Goal: Task Accomplishment & Management: Complete application form

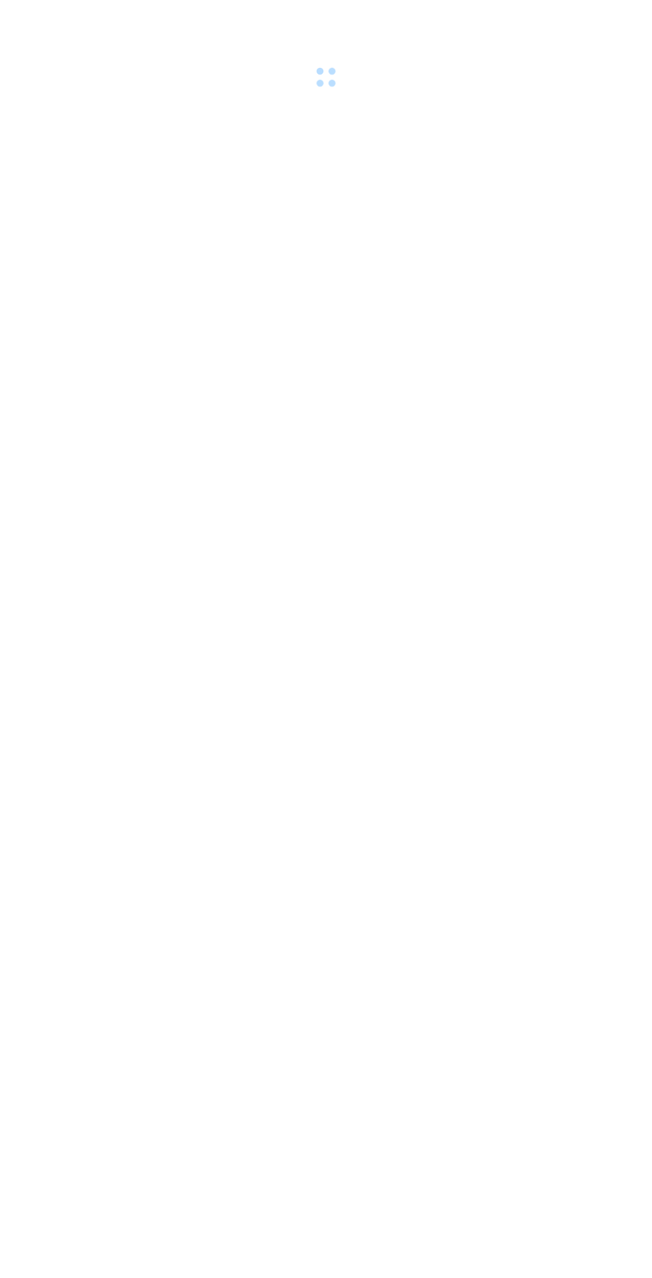
click at [617, 1008] on body at bounding box center [326, 639] width 652 height 1278
click at [597, 911] on body at bounding box center [326, 639] width 652 height 1278
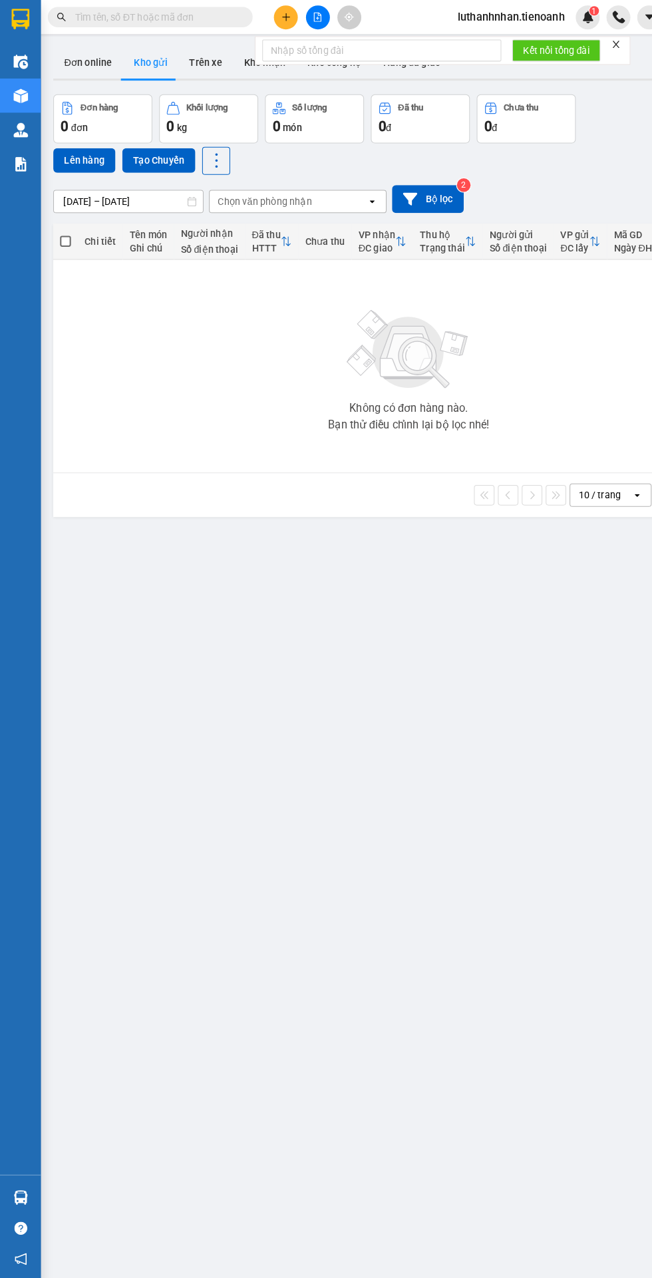
scroll to position [17, 0]
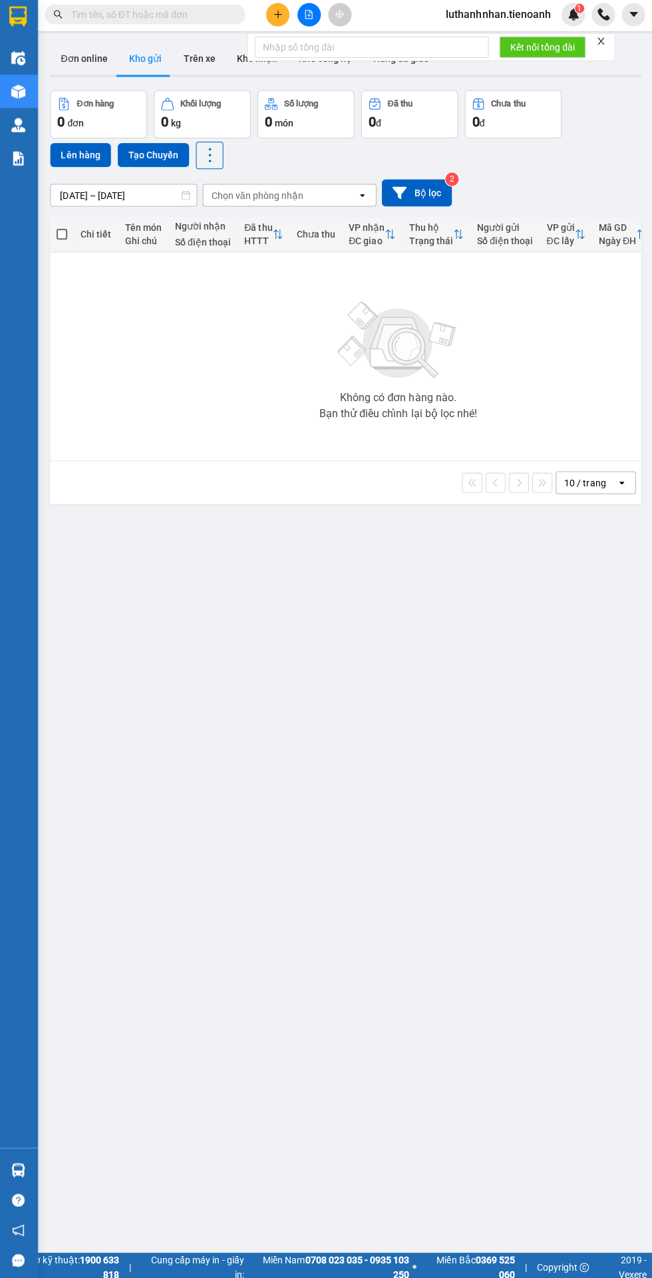
click at [600, 40] on icon "close" at bounding box center [600, 43] width 7 height 7
click at [278, 16] on icon "plus" at bounding box center [278, 16] width 7 height 1
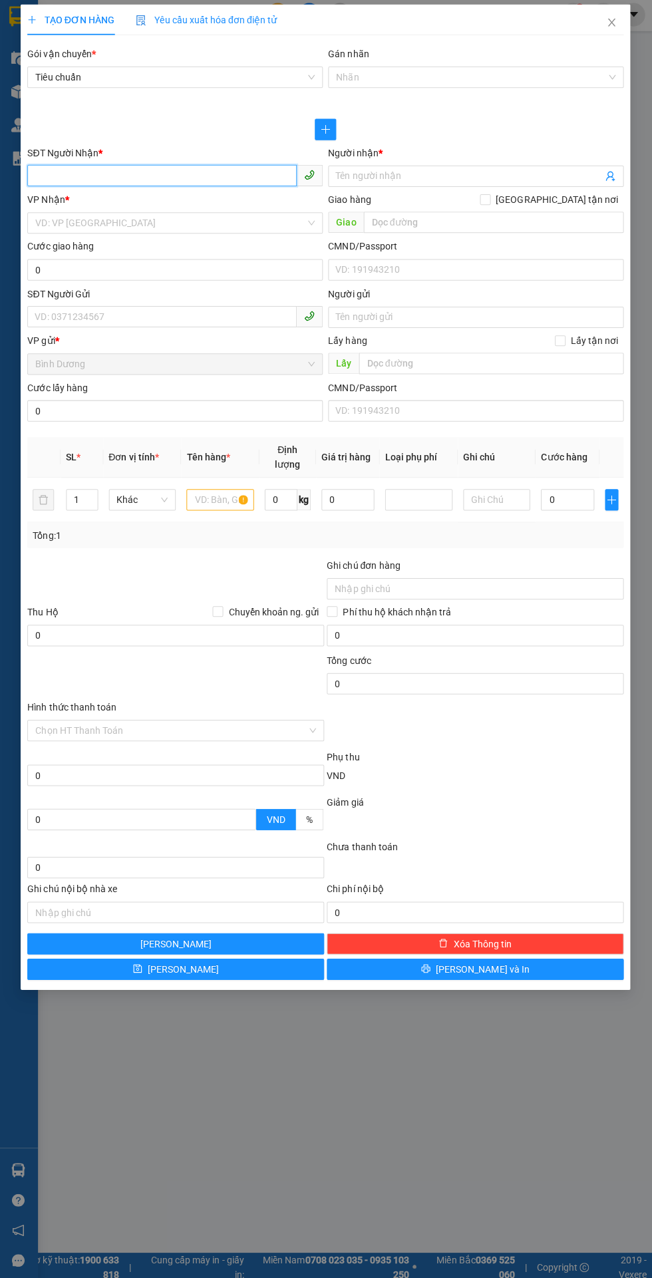
scroll to position [17, 0]
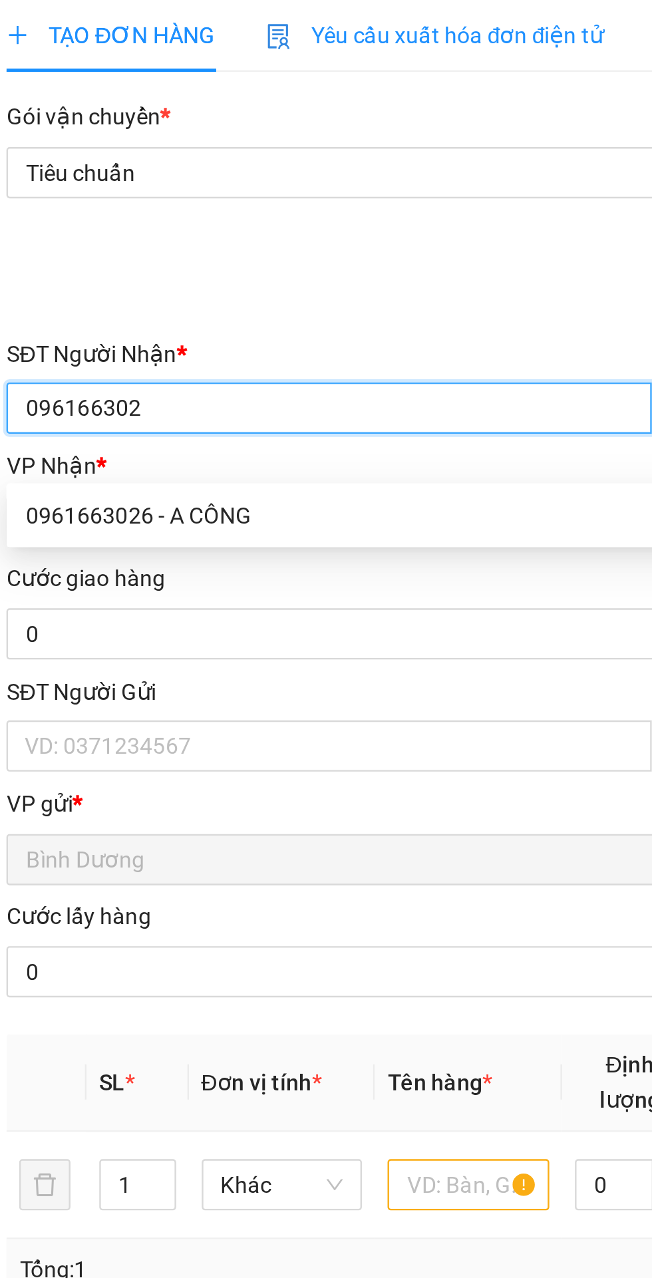
type input "0961663026"
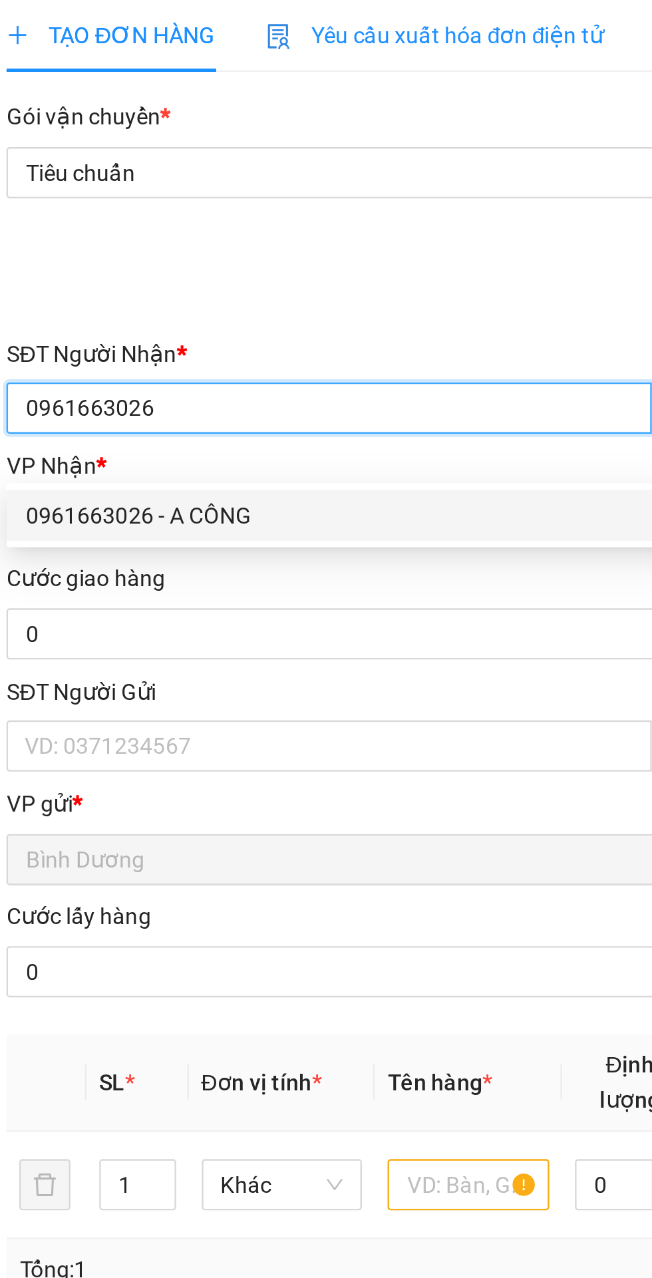
click at [120, 214] on div "0961663026 - A CÔNG" at bounding box center [176, 221] width 278 height 15
type input "A CÔNG"
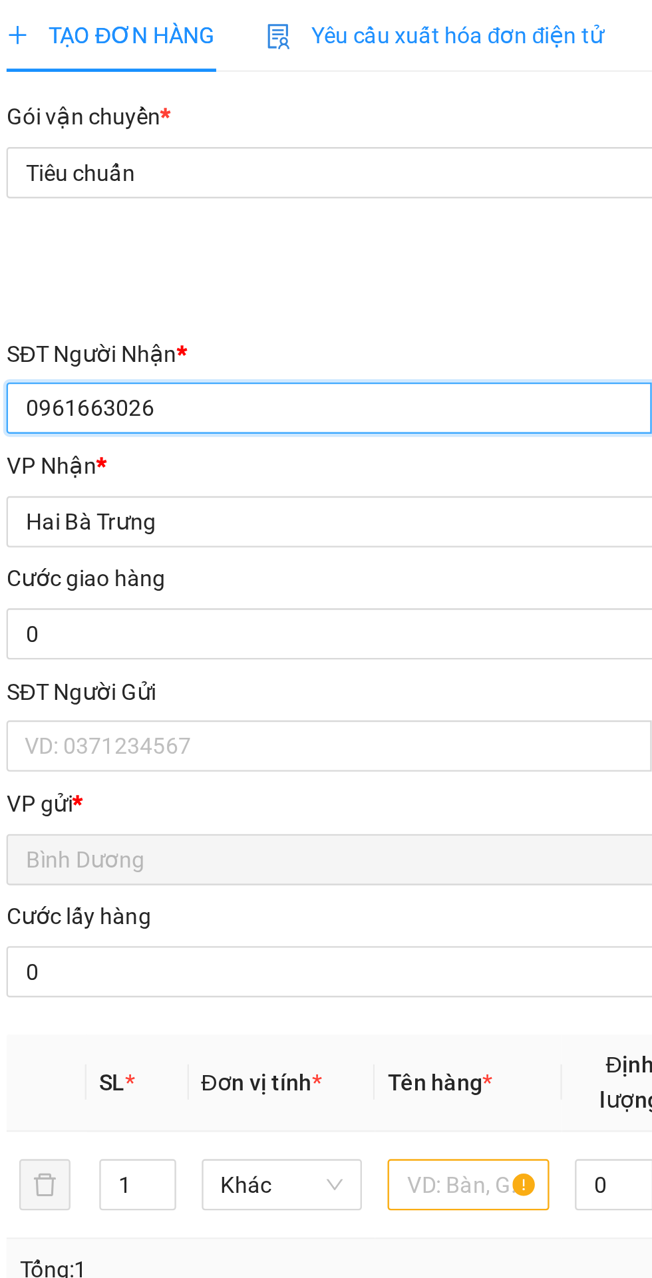
type input "40.000"
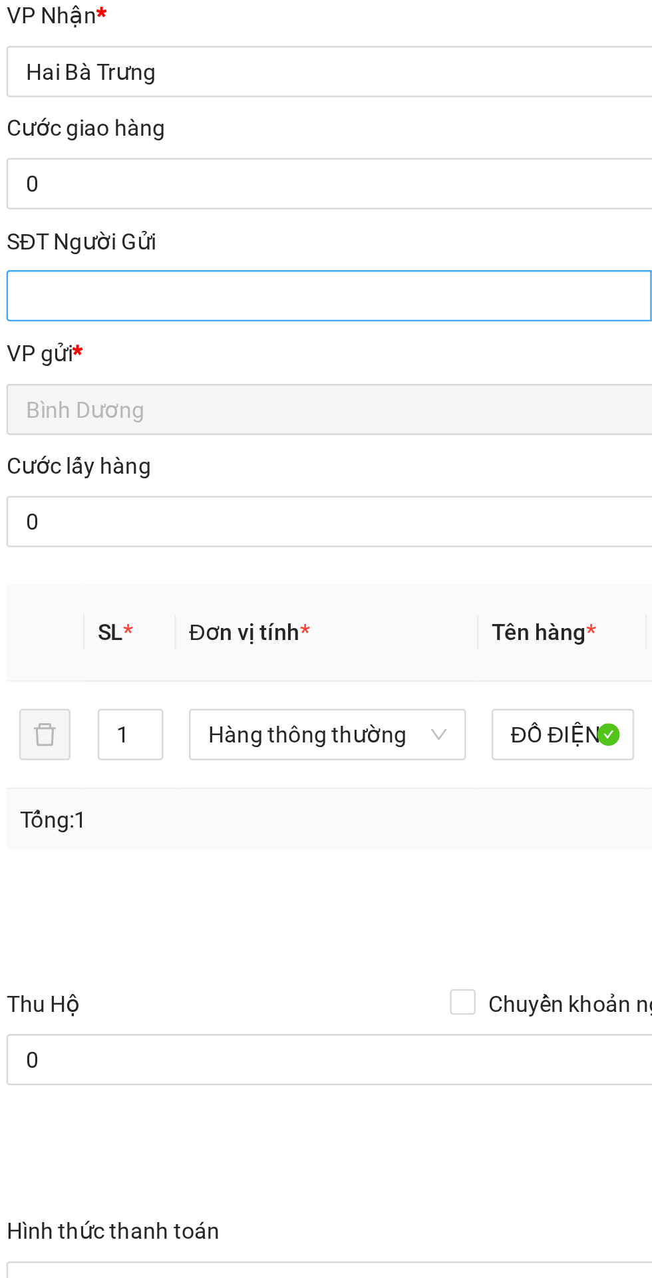
type input "0961663026"
click at [119, 315] on input "SĐT Người Gửi" at bounding box center [163, 317] width 268 height 21
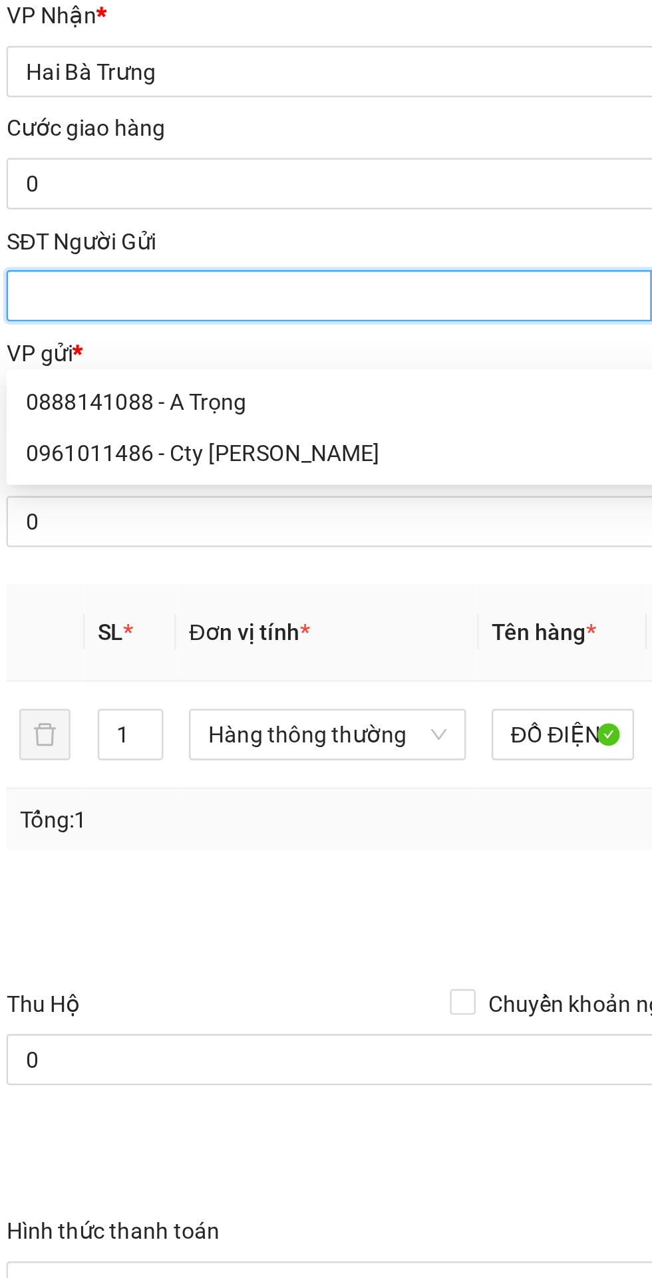
click at [122, 354] on div "0888141088 - A Trọng" at bounding box center [176, 361] width 278 height 15
type input "0888141088"
type input "A Trọng"
type input "034089002393"
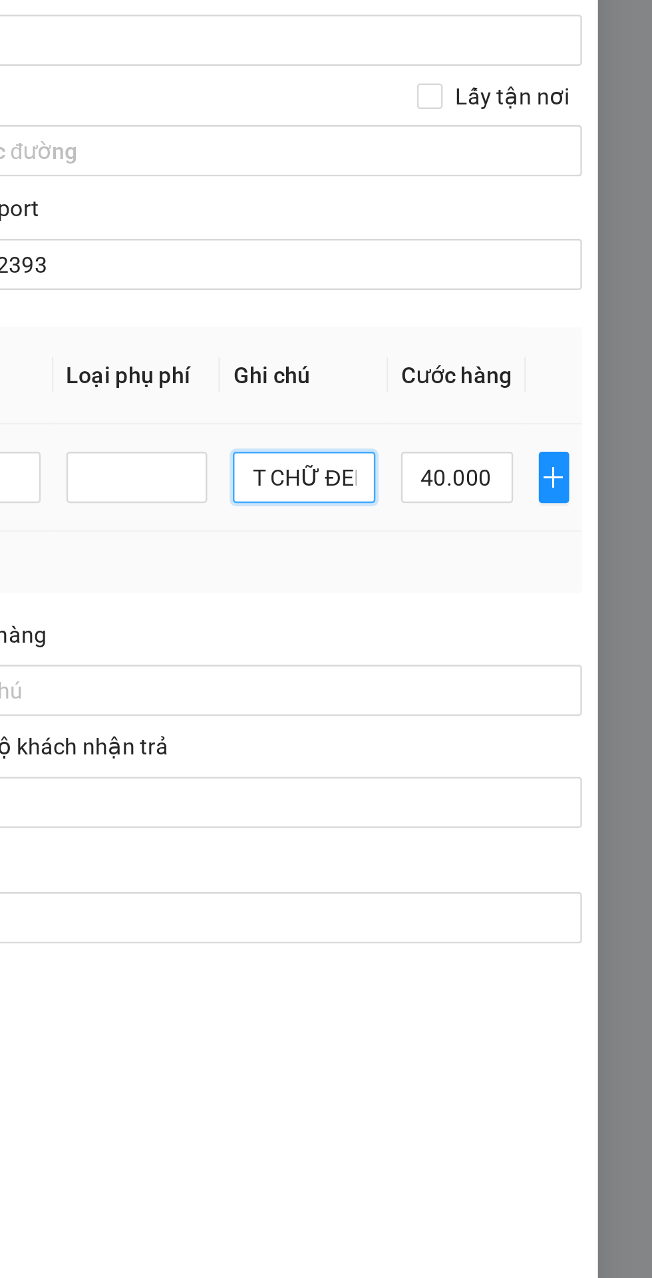
click at [524, 496] on input "T CHỮ ĐEN" at bounding box center [507, 499] width 59 height 21
type input "T"
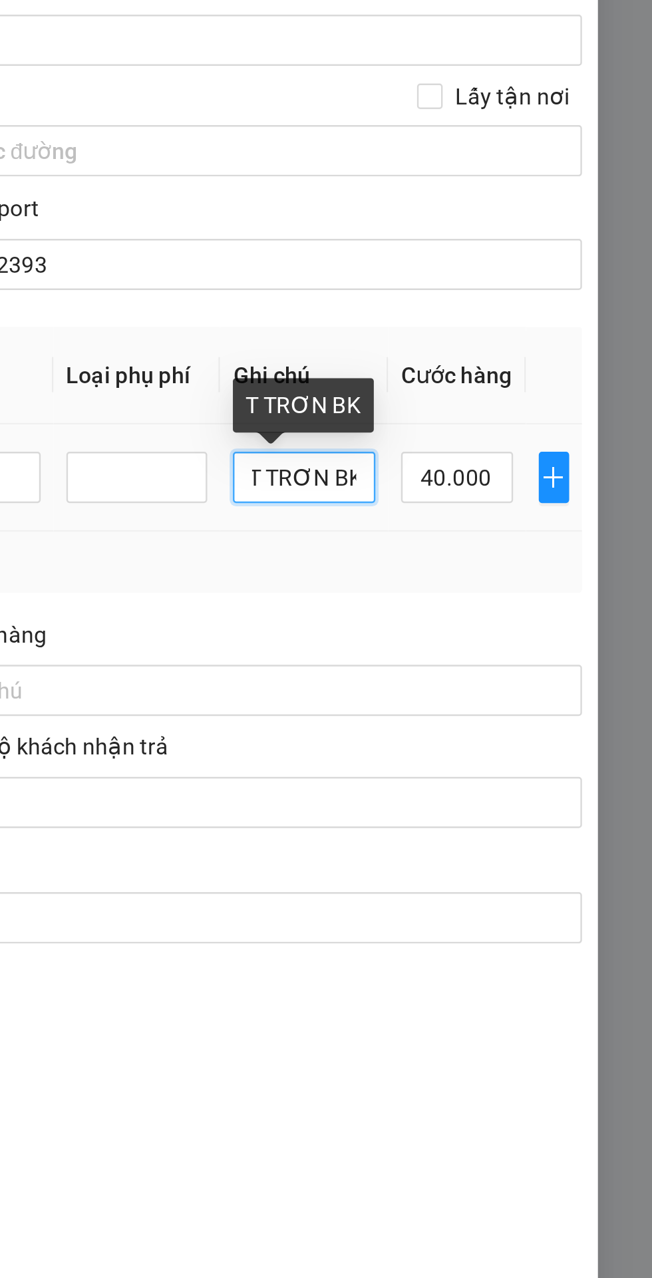
scroll to position [0, 8]
type input "T TRƠN BKV"
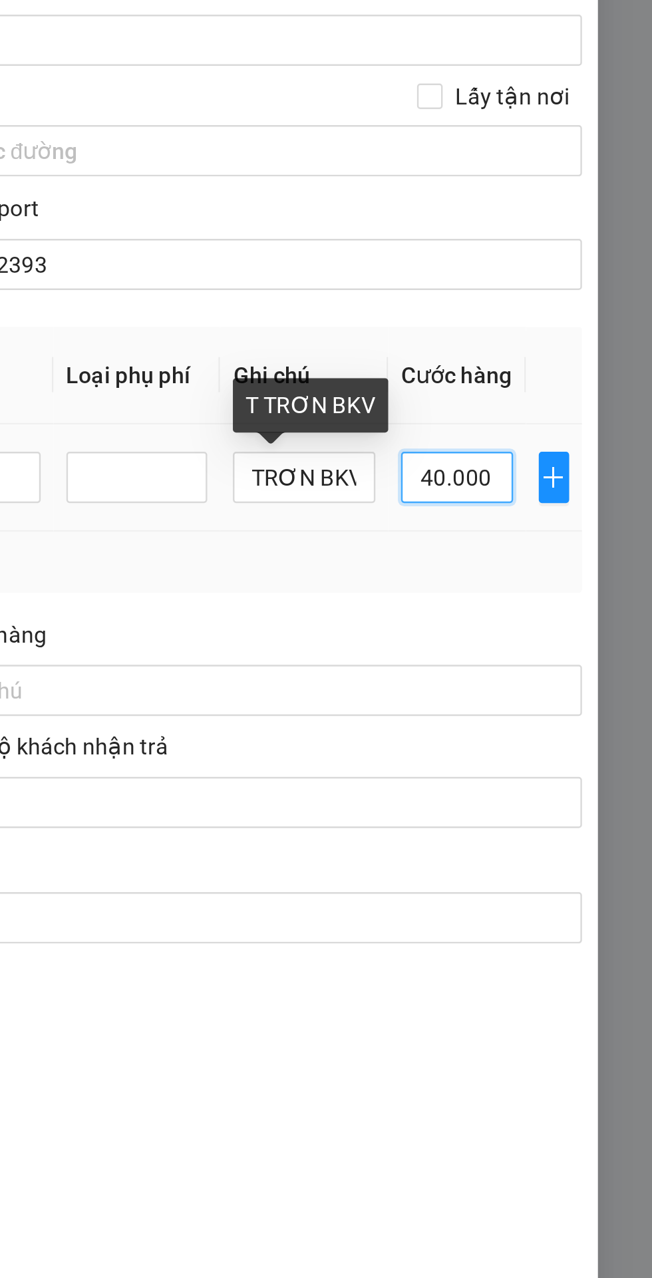
click at [568, 495] on input "40.000" at bounding box center [570, 499] width 47 height 21
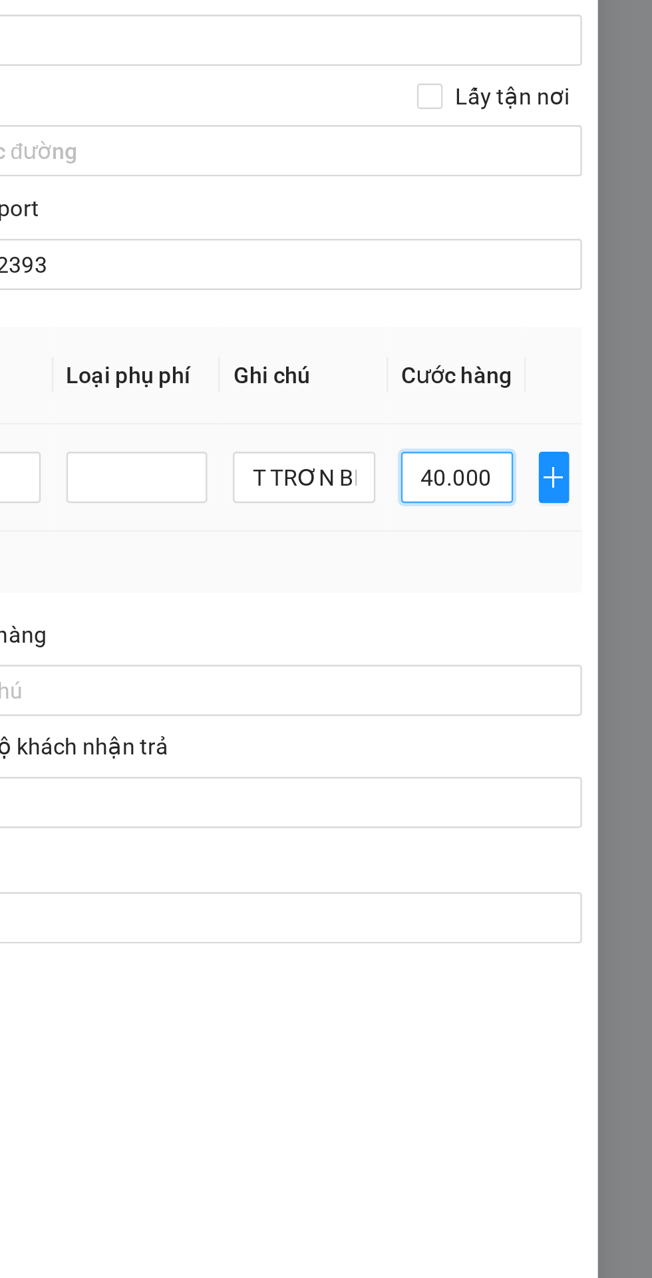
type input "3"
type input "30"
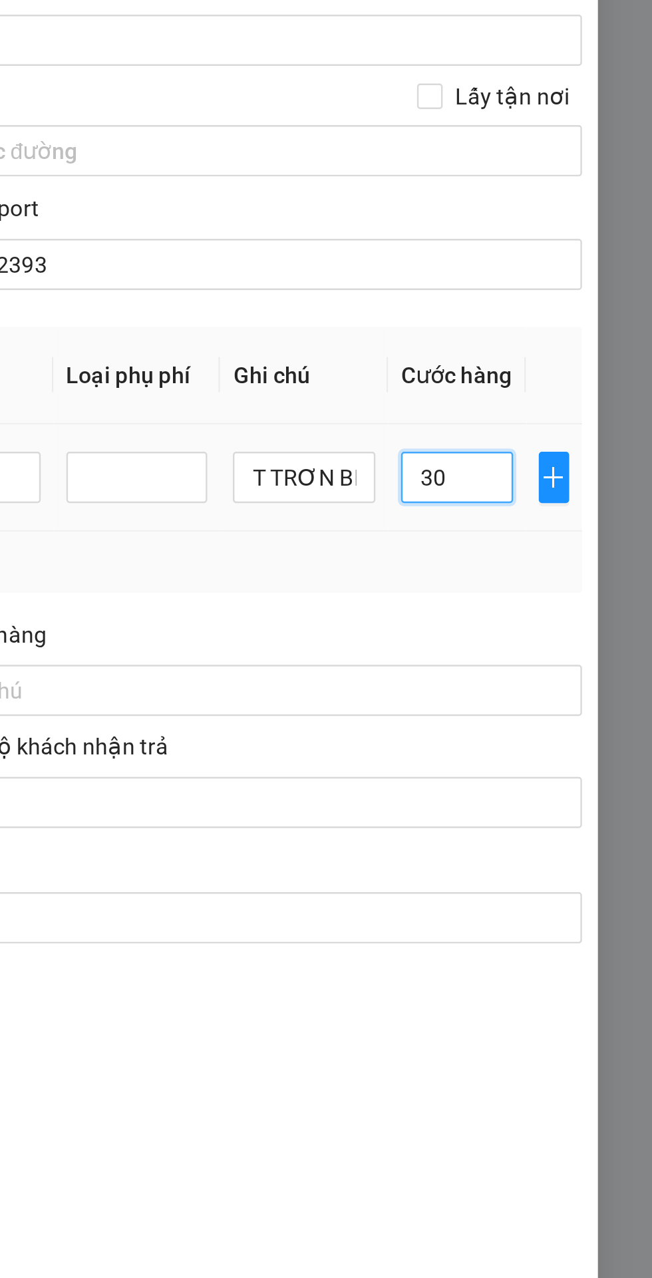
type input "30"
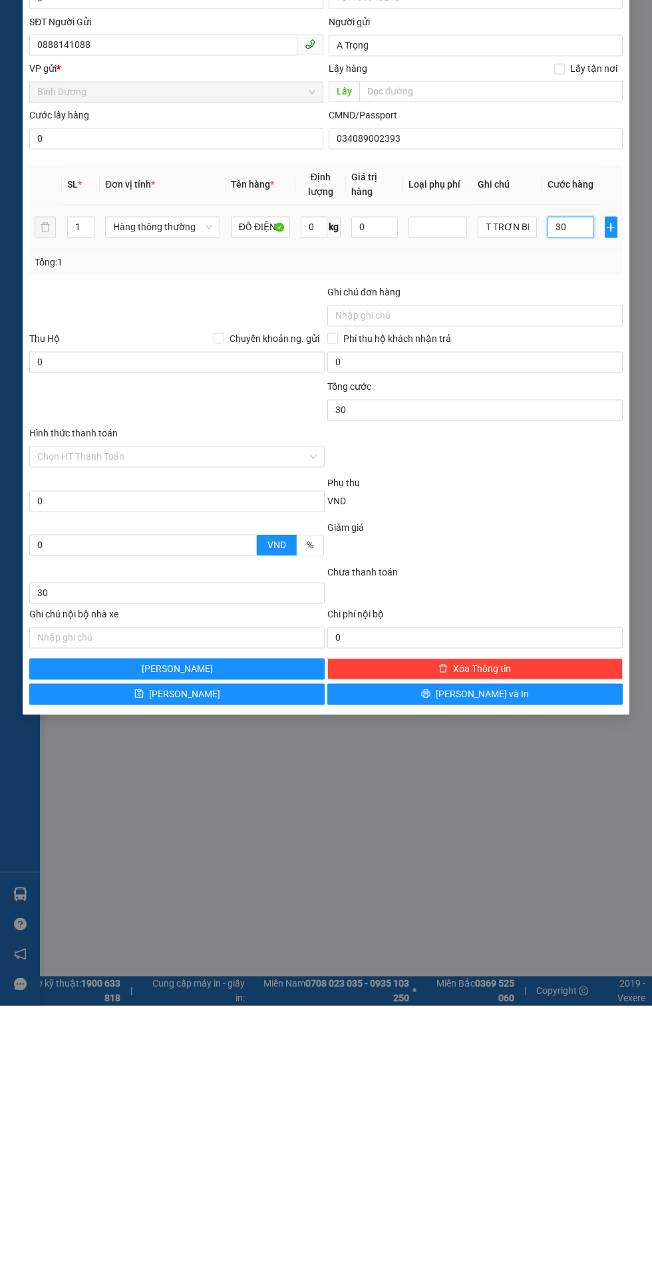
scroll to position [17, 0]
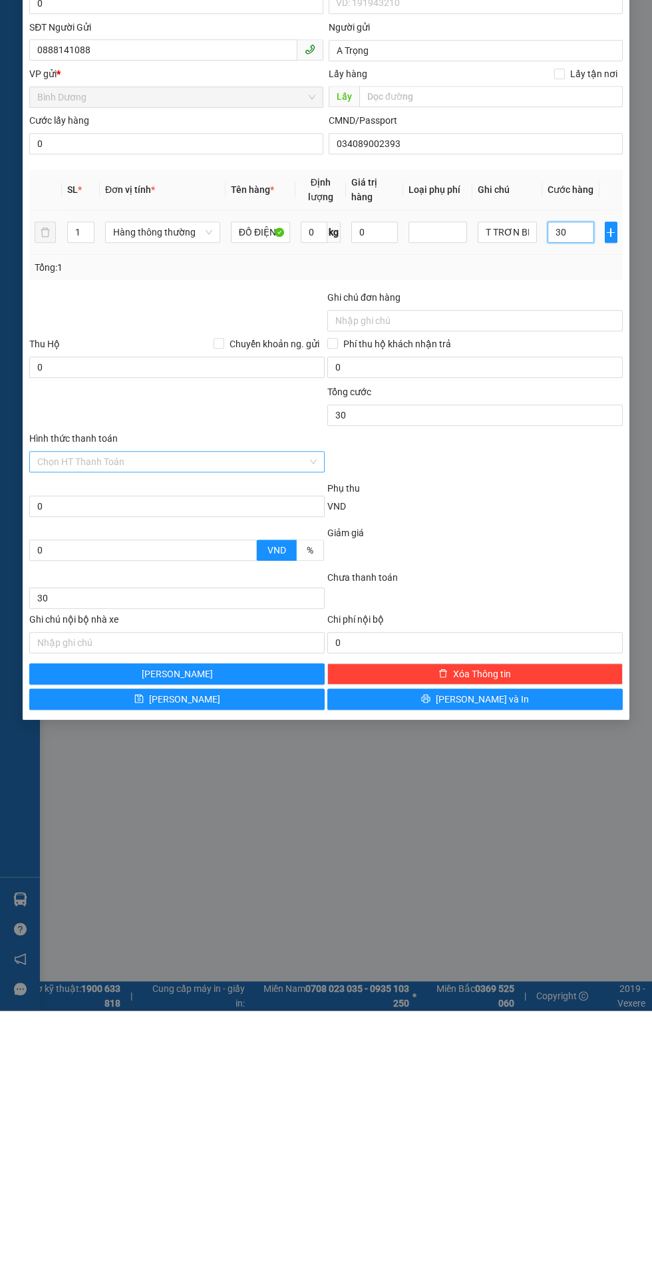
type input "30"
click at [206, 728] on input "Hình thức thanh toán" at bounding box center [172, 729] width 270 height 20
type input "30.000"
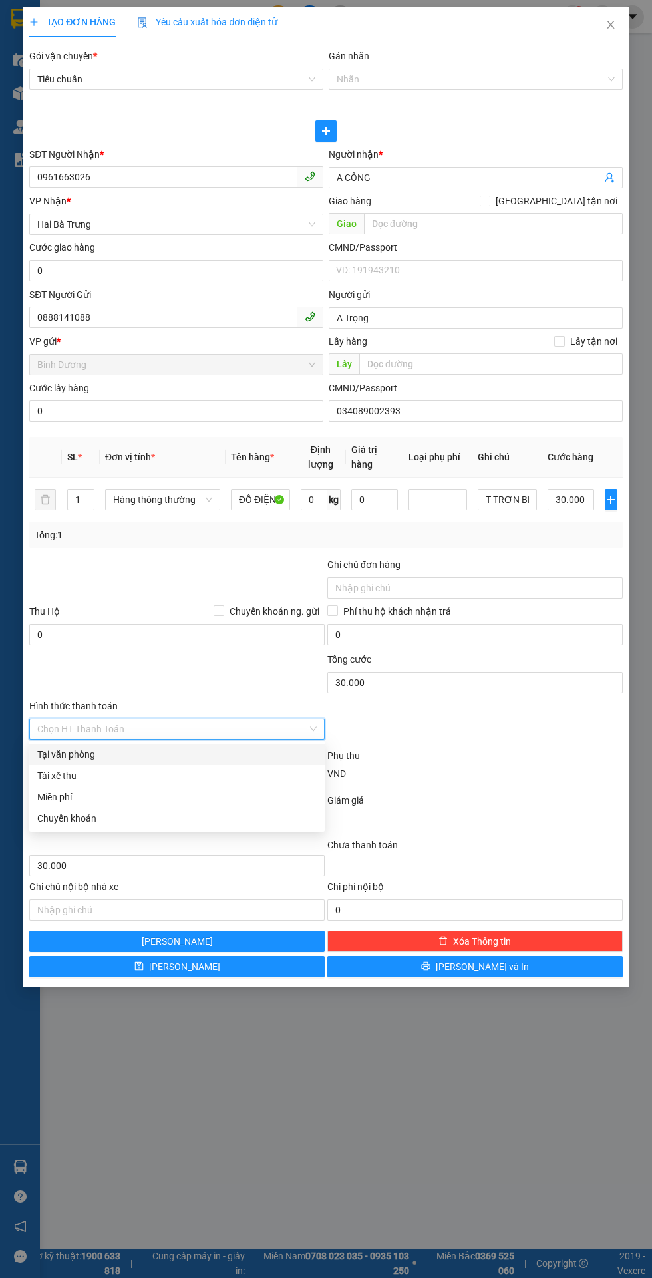
click at [95, 751] on div "Tại văn phòng" at bounding box center [176, 754] width 279 height 15
type input "0"
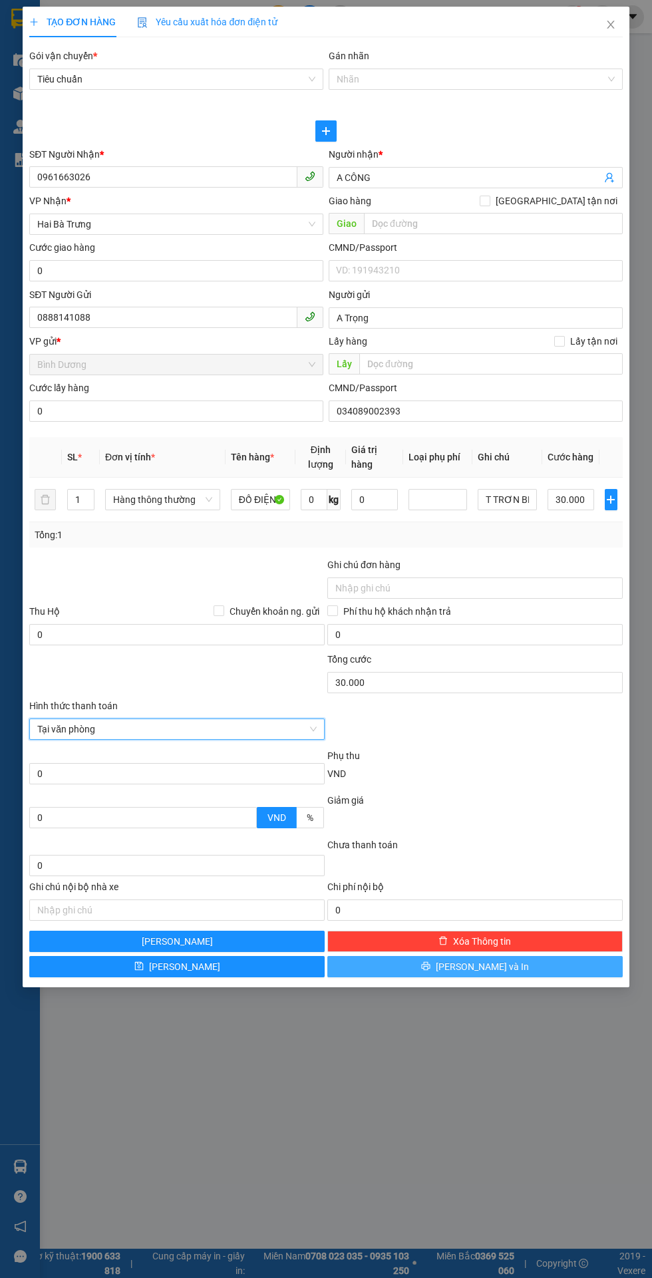
click at [500, 964] on span "Lưu và In" at bounding box center [482, 966] width 93 height 15
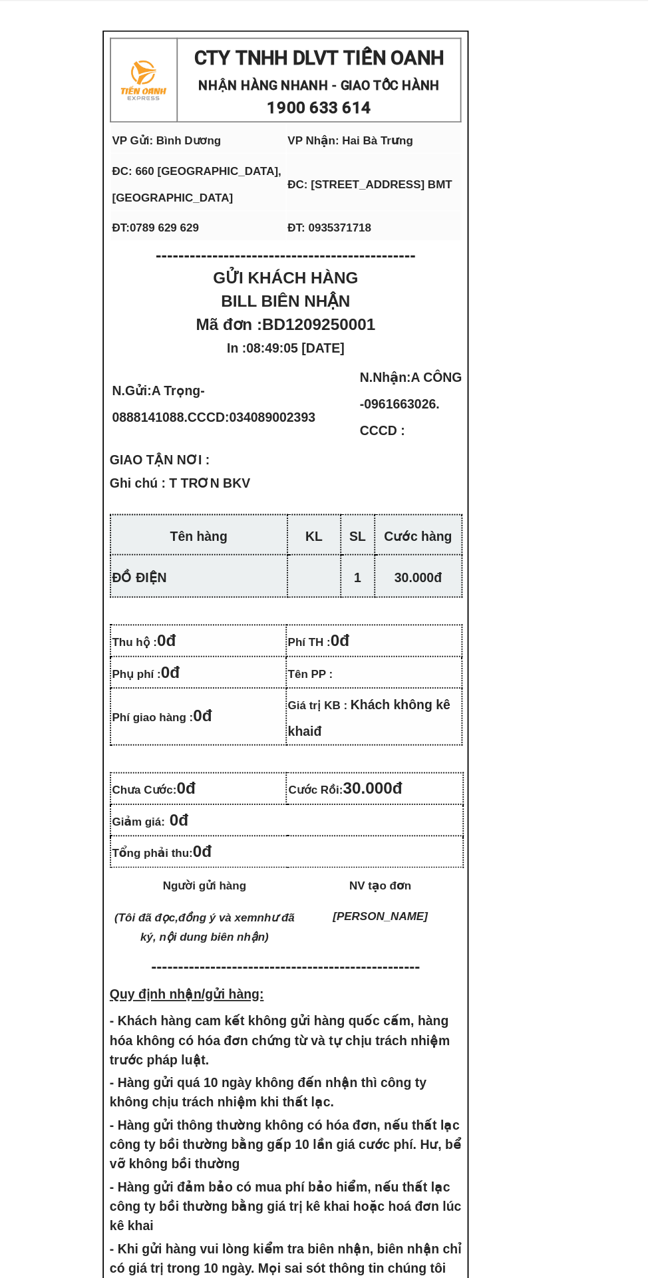
scroll to position [57, 0]
